Goal: Information Seeking & Learning: Learn about a topic

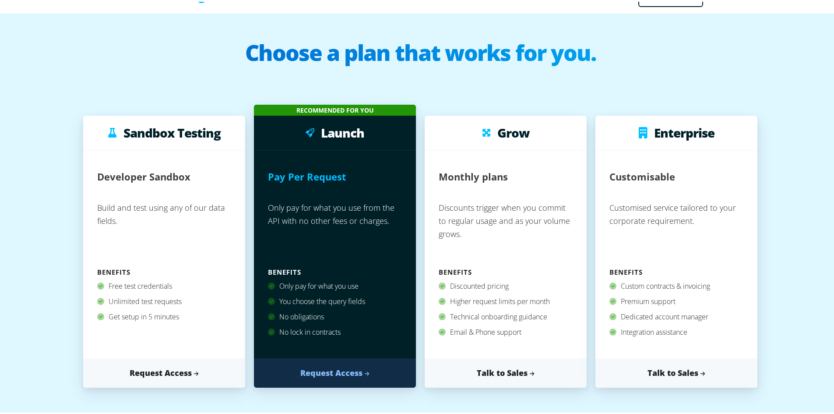
scroll to position [44, 0]
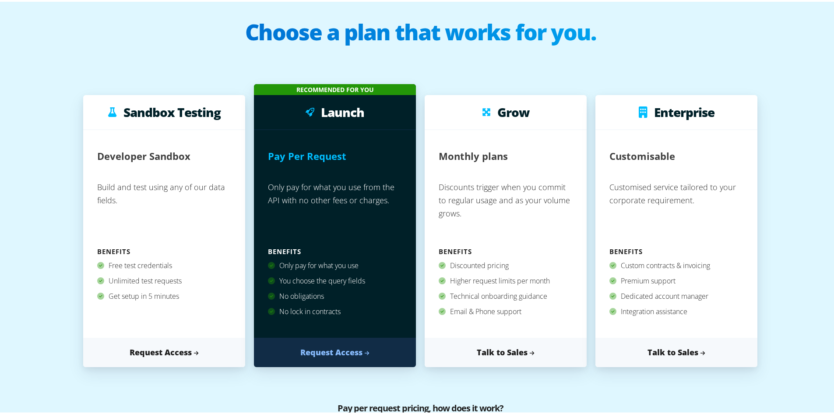
drag, startPoint x: 267, startPoint y: 156, endPoint x: 359, endPoint y: 323, distance: 190.7
click at [374, 354] on div "Recommended for you Launch Pay Per Request Only pay for what you use from the A…" at bounding box center [335, 223] width 162 height 283
click at [370, 226] on p "Only pay for what you use from the API with no other fees or charges." at bounding box center [335, 209] width 134 height 68
drag, startPoint x: 532, startPoint y: 315, endPoint x: 434, endPoint y: 109, distance: 227.8
click at [444, 131] on div "Monthly plans Discounts trigger when you commit to regular usage and as your vo…" at bounding box center [506, 232] width 162 height 208
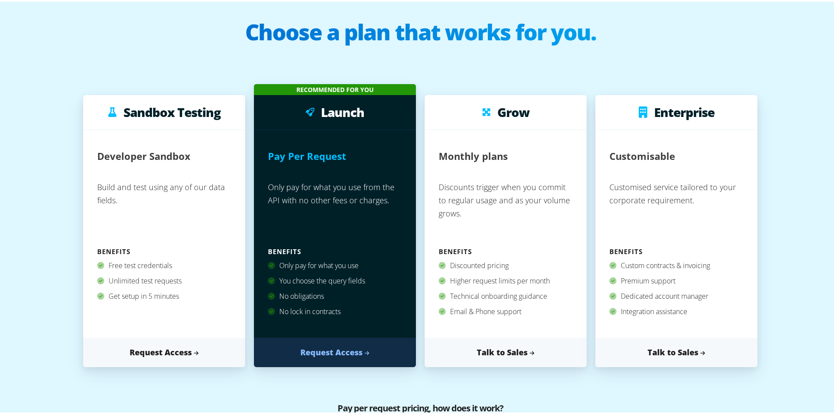
click at [437, 135] on div "Monthly plans Discounts trigger when you commit to regular usage and as your vo…" at bounding box center [506, 232] width 162 height 208
drag, startPoint x: 525, startPoint y: 312, endPoint x: 428, endPoint y: 255, distance: 112.4
click at [428, 255] on div "Monthly plans Discounts trigger when you commit to regular usage and as your vo…" at bounding box center [506, 232] width 162 height 208
click at [482, 285] on div "Higher request limits per month" at bounding box center [506, 278] width 134 height 15
drag, startPoint x: 449, startPoint y: 277, endPoint x: 557, endPoint y: 275, distance: 107.7
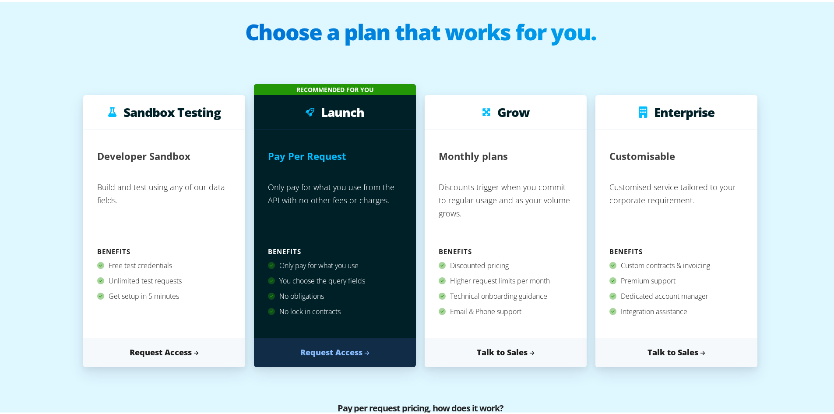
click at [557, 275] on div "Higher request limits per month" at bounding box center [506, 278] width 134 height 15
click at [531, 314] on div "Email & Phone support" at bounding box center [506, 309] width 134 height 15
drag, startPoint x: 527, startPoint y: 310, endPoint x: 434, endPoint y: 137, distance: 196.5
click at [434, 137] on div "Monthly plans Discounts trigger when you commit to regular usage and as your vo…" at bounding box center [506, 232] width 162 height 208
click at [527, 316] on div "Email & Phone support" at bounding box center [506, 309] width 134 height 15
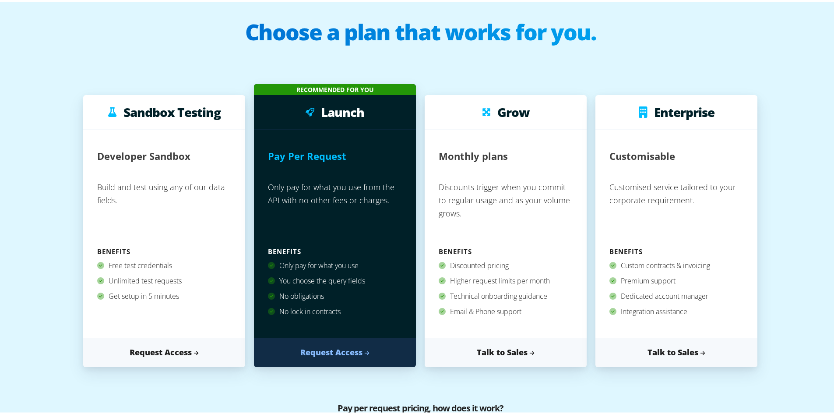
drag, startPoint x: 288, startPoint y: 87, endPoint x: 381, endPoint y: 277, distance: 211.7
click at [381, 265] on div "Recommended for you Launch Pay Per Request Only pay for what you use from the A…" at bounding box center [335, 223] width 162 height 283
click at [380, 303] on div "No lock in contracts" at bounding box center [335, 309] width 134 height 15
drag, startPoint x: 361, startPoint y: 316, endPoint x: 258, endPoint y: 88, distance: 249.5
click at [258, 88] on div "Recommended for you Launch Pay Per Request Only pay for what you use from the A…" at bounding box center [335, 223] width 162 height 283
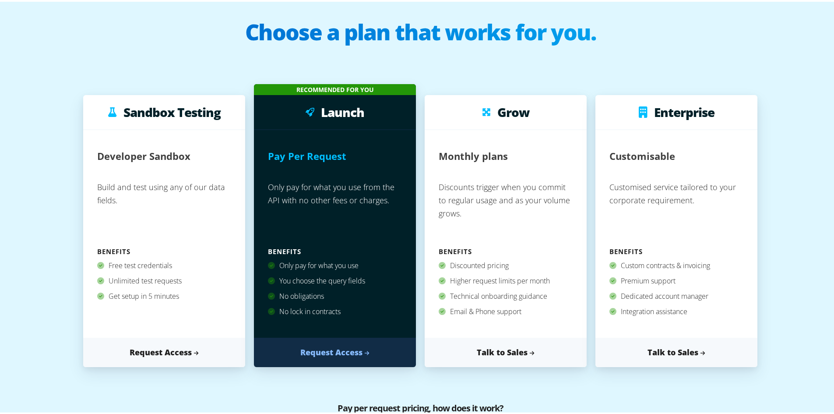
click at [299, 89] on div "Recommended for you" at bounding box center [335, 87] width 162 height 11
click at [473, 97] on div "Grow" at bounding box center [506, 110] width 162 height 35
drag, startPoint x: 540, startPoint y: 310, endPoint x: 444, endPoint y: 97, distance: 233.6
click at [447, 102] on div "Grow Monthly plans Discounts trigger when you commit to regular usage and as yo…" at bounding box center [506, 229] width 162 height 272
click at [444, 95] on div "Grow" at bounding box center [506, 110] width 162 height 35
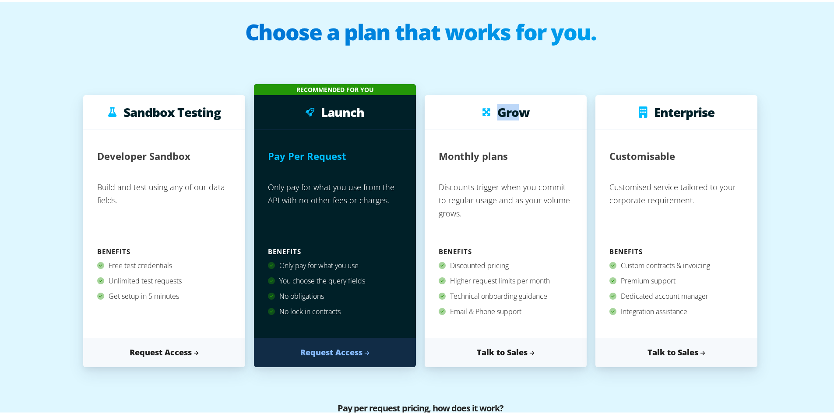
drag, startPoint x: 447, startPoint y: 104, endPoint x: 515, endPoint y: 126, distance: 71.6
click at [515, 126] on div "Grow" at bounding box center [506, 110] width 162 height 35
